Goal: Transaction & Acquisition: Obtain resource

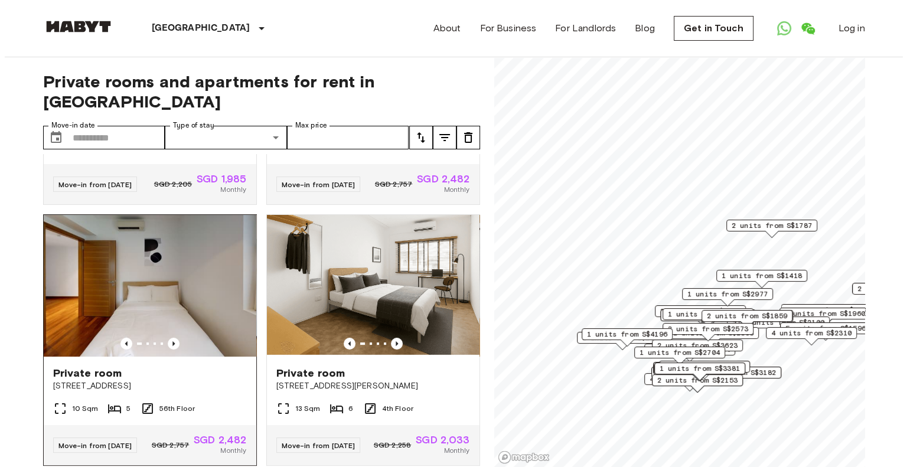
scroll to position [236, 0]
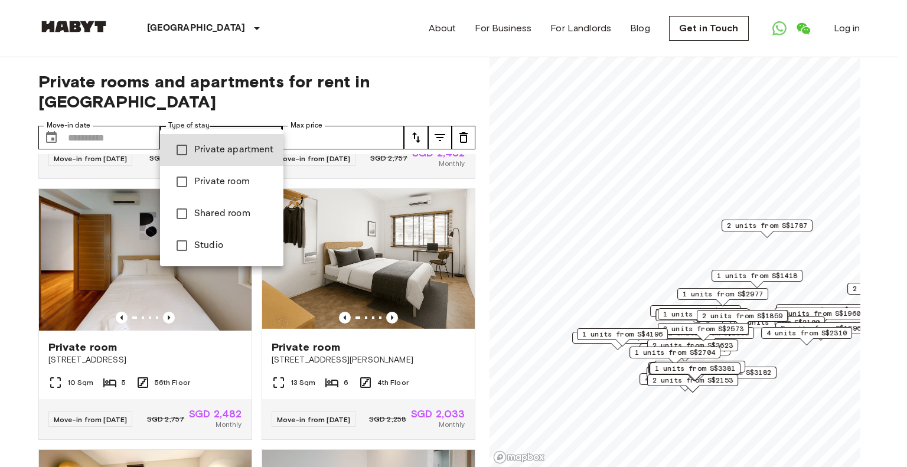
click at [271, 116] on div at bounding box center [453, 233] width 907 height 467
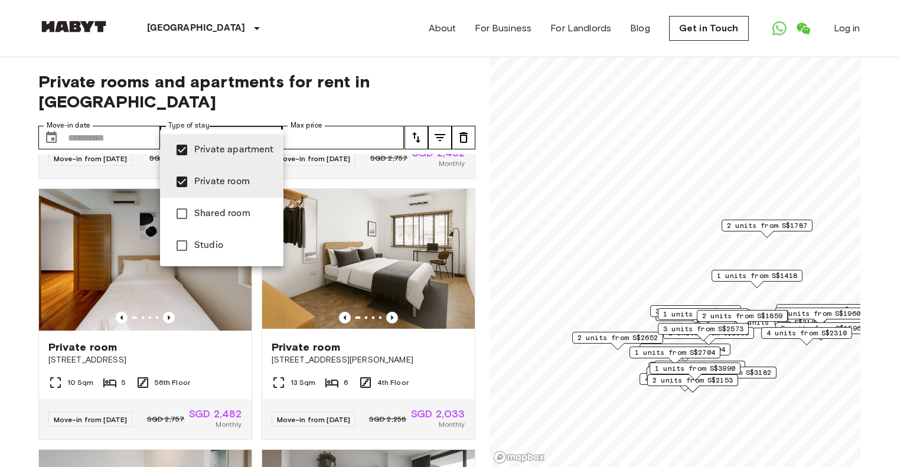
scroll to position [1053, 0]
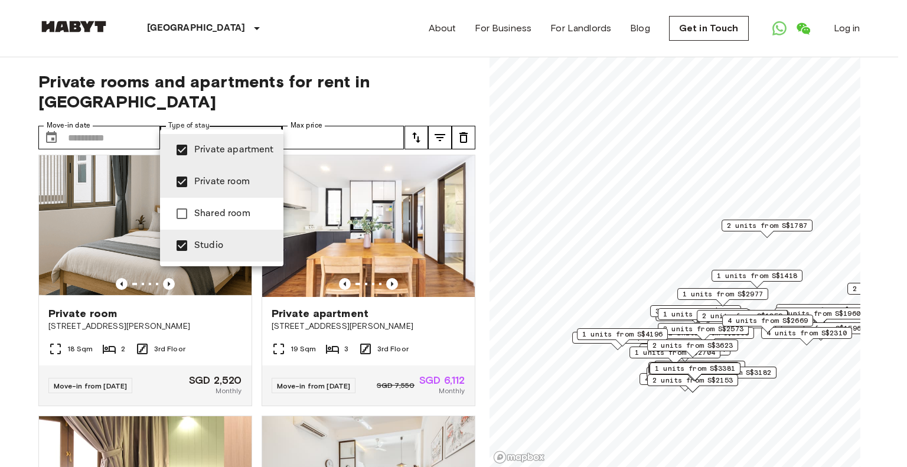
scroll to position [1061, 0]
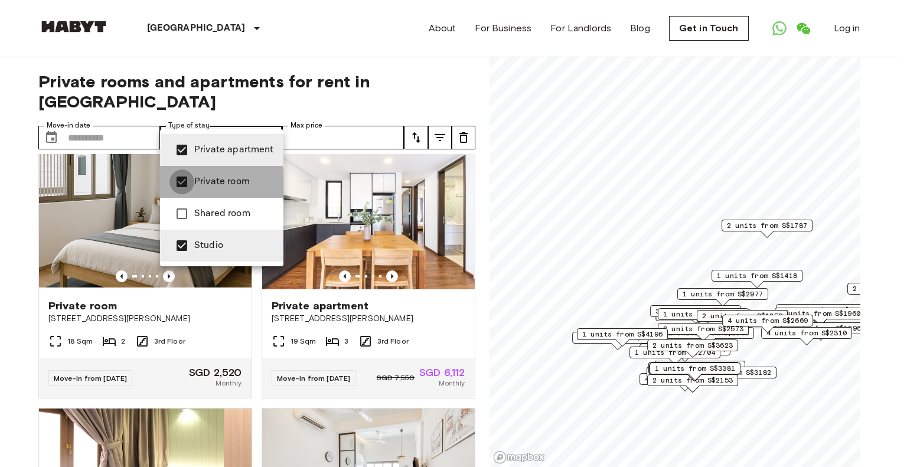
type input "**********"
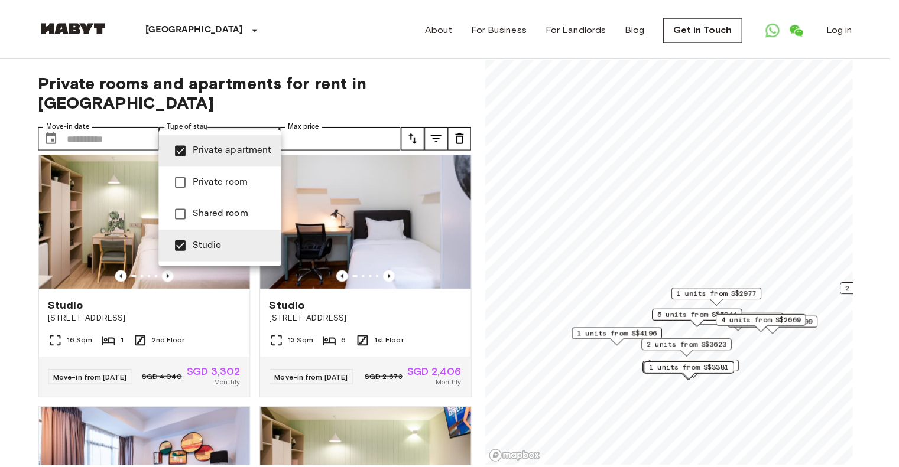
scroll to position [236, 0]
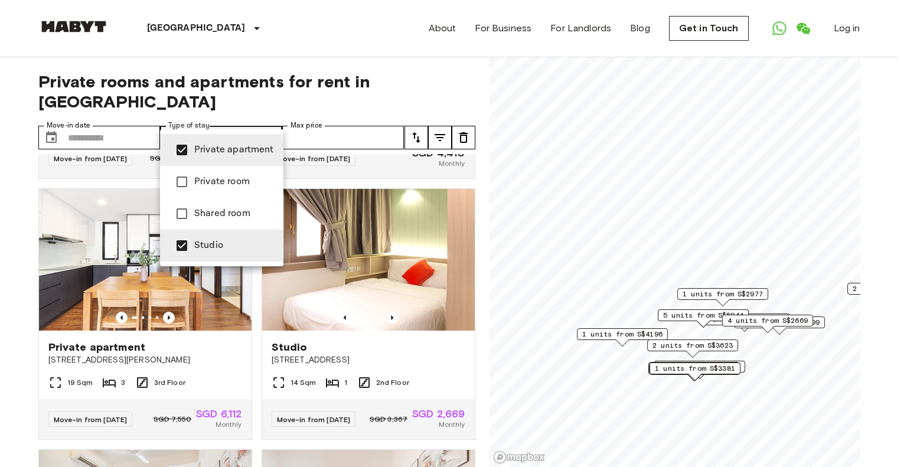
click at [465, 295] on div at bounding box center [453, 233] width 907 height 467
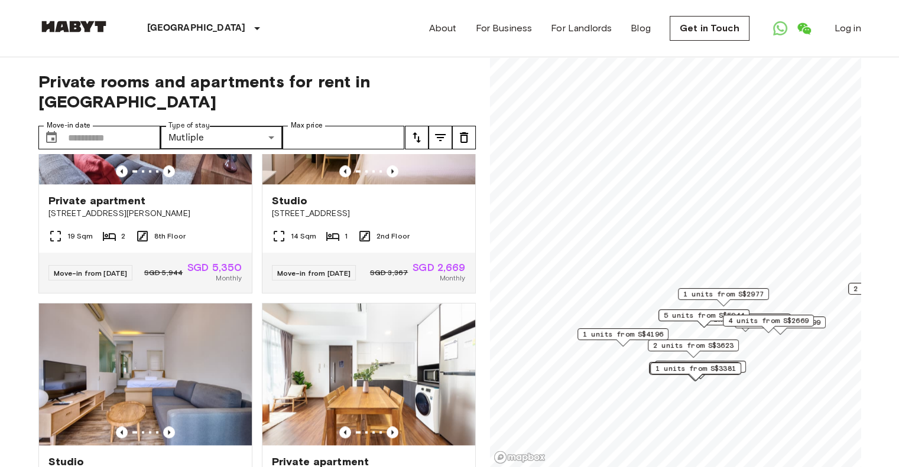
scroll to position [1300, 0]
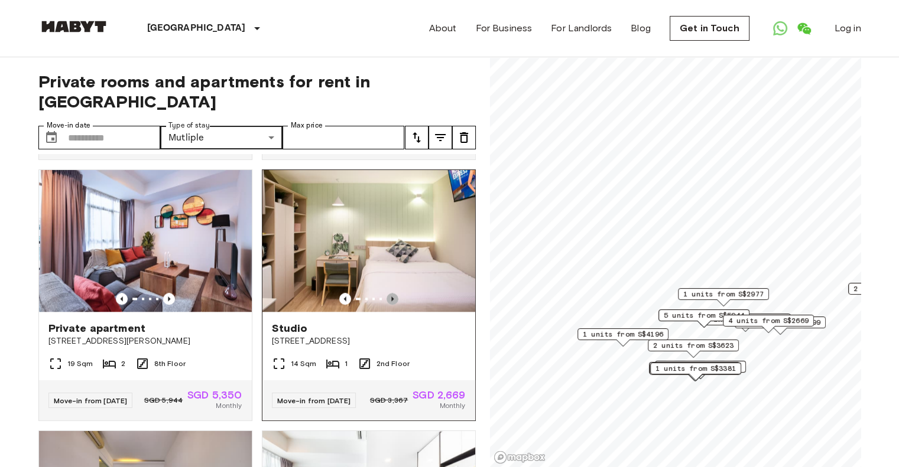
click at [390, 305] on icon "Previous image" at bounding box center [392, 299] width 12 height 12
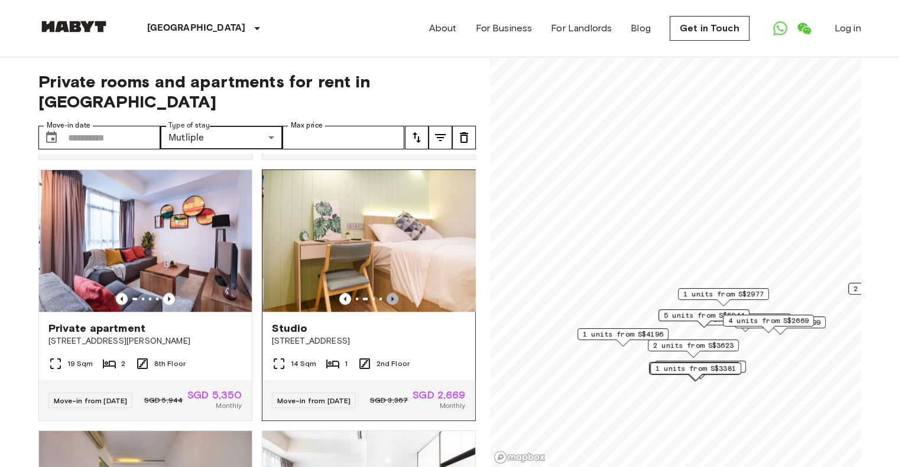
click at [390, 305] on icon "Previous image" at bounding box center [392, 299] width 12 height 12
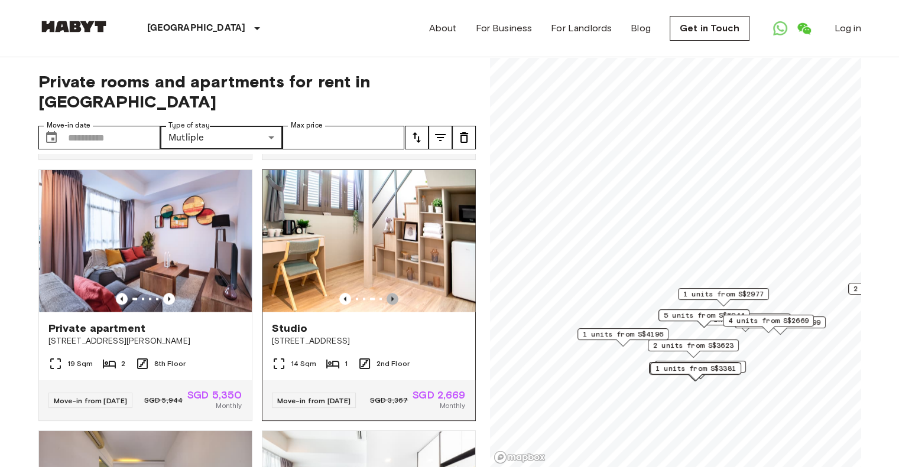
click at [389, 305] on icon "Previous image" at bounding box center [392, 299] width 12 height 12
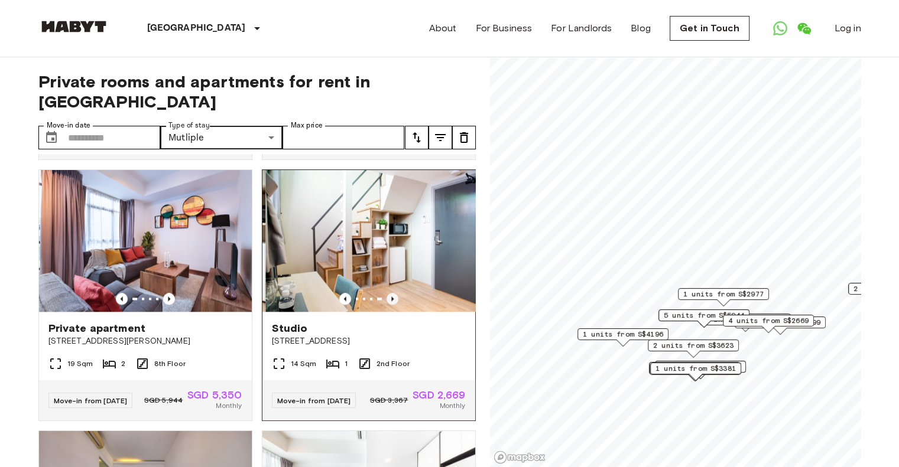
click at [389, 305] on icon "Previous image" at bounding box center [392, 299] width 12 height 12
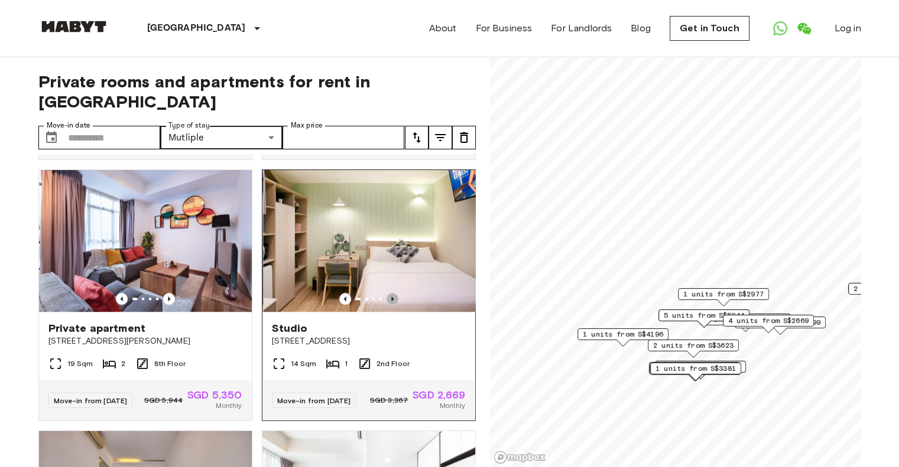
click at [389, 305] on icon "Previous image" at bounding box center [392, 299] width 12 height 12
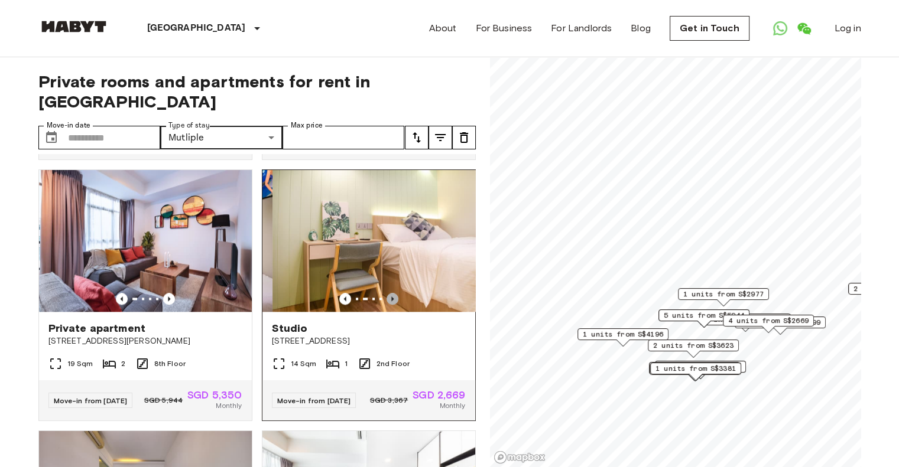
click at [389, 305] on icon "Previous image" at bounding box center [392, 299] width 12 height 12
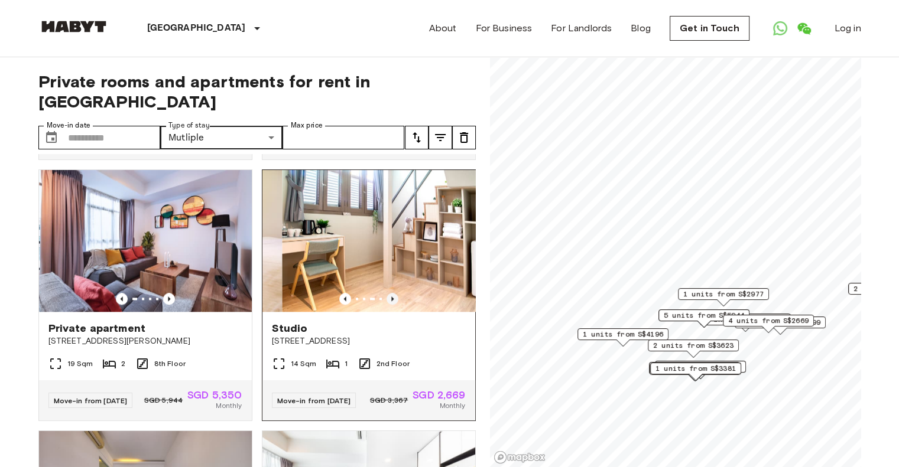
click at [388, 305] on icon "Previous image" at bounding box center [392, 299] width 12 height 12
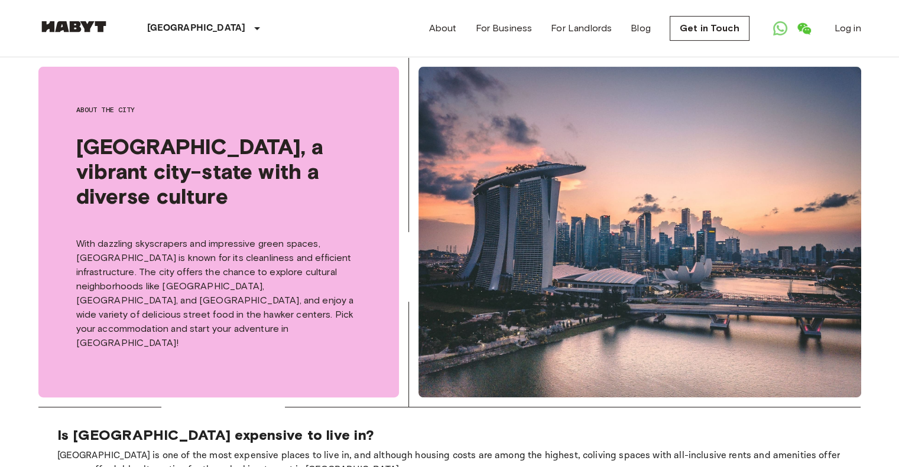
scroll to position [414, 0]
